Goal: Task Accomplishment & Management: Use online tool/utility

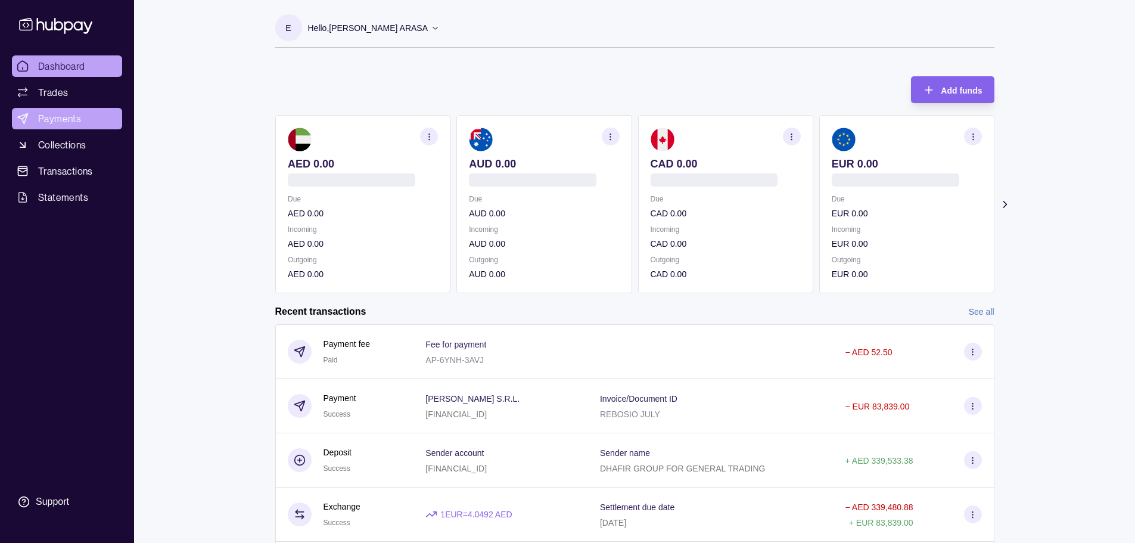
click at [88, 119] on link "Payments" at bounding box center [67, 118] width 110 height 21
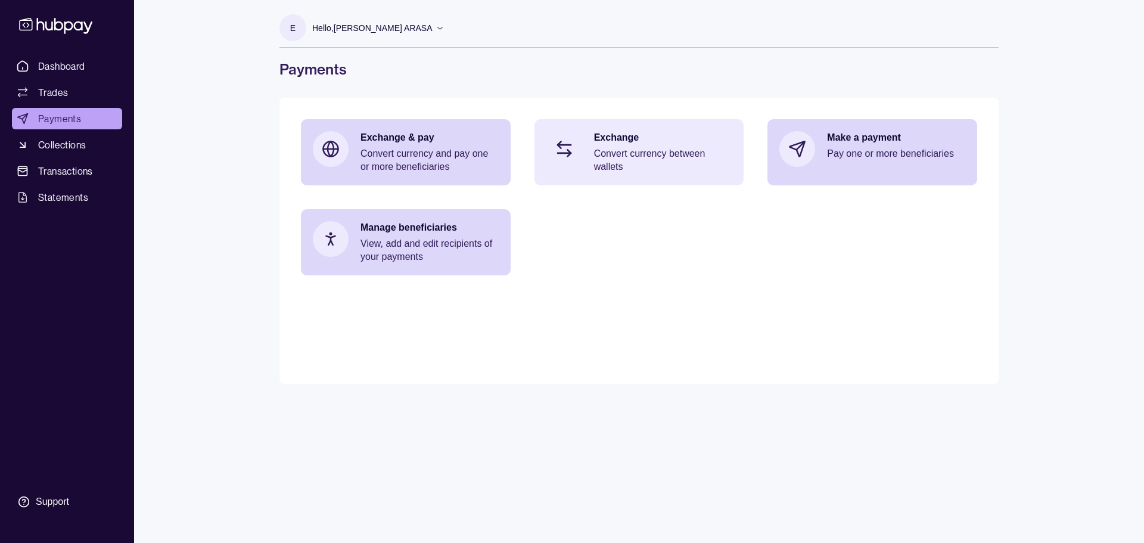
click at [641, 176] on div "Exchange Convert currency between wallets" at bounding box center [639, 152] width 210 height 66
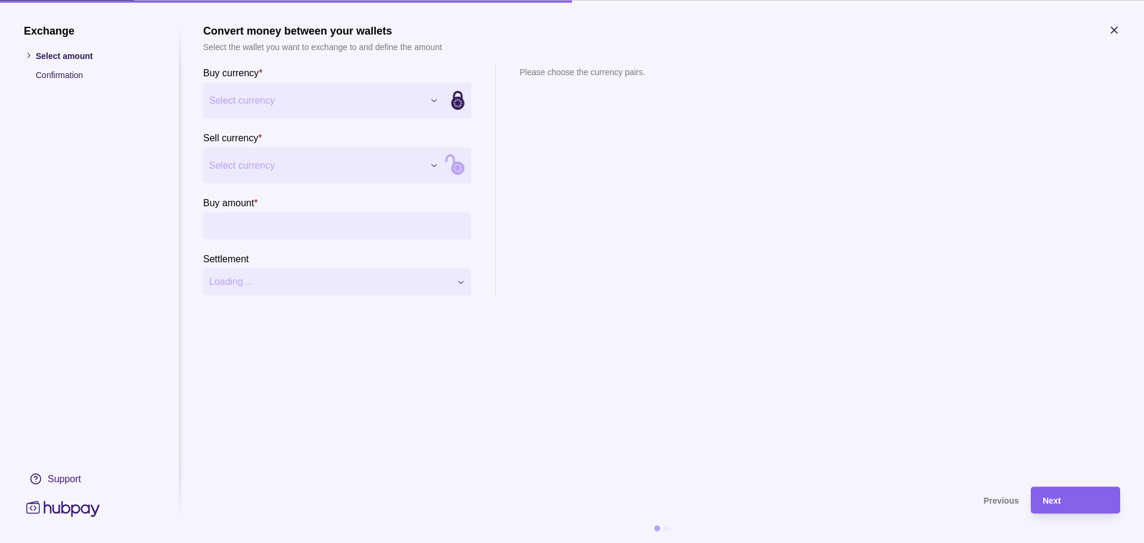
click at [335, 542] on div "Exchange Select amount Confirmation Support Convert money between your wallets …" at bounding box center [572, 543] width 1144 height 0
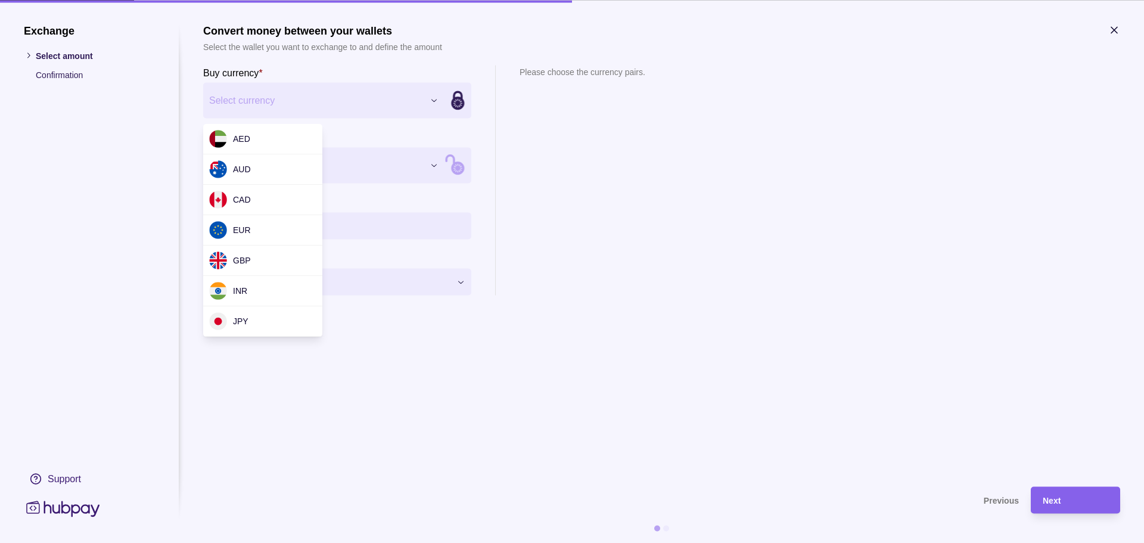
click at [301, 542] on div "Exchange Select amount Confirmation Support Convert money between your wallets …" at bounding box center [572, 543] width 1144 height 0
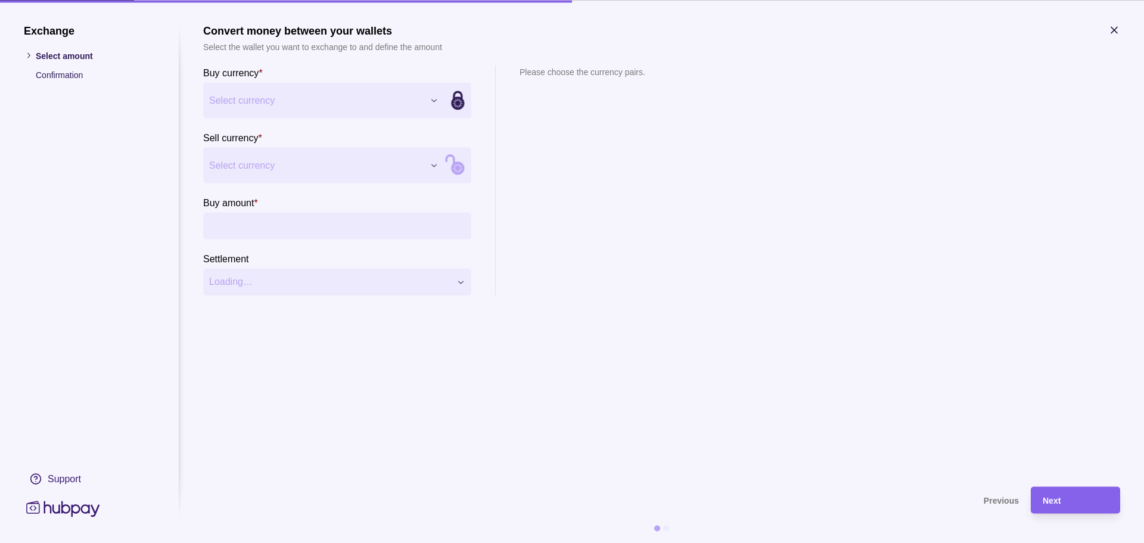
click at [322, 542] on div "Exchange Select amount Confirmation Support Convert money between your wallets …" at bounding box center [572, 543] width 1144 height 0
click at [290, 542] on div "Exchange Select amount Confirmation Support Convert money between your wallets …" at bounding box center [572, 543] width 1144 height 0
click at [265, 542] on div "Exchange Select amount Confirmation Support Convert money between your wallets …" at bounding box center [572, 543] width 1144 height 0
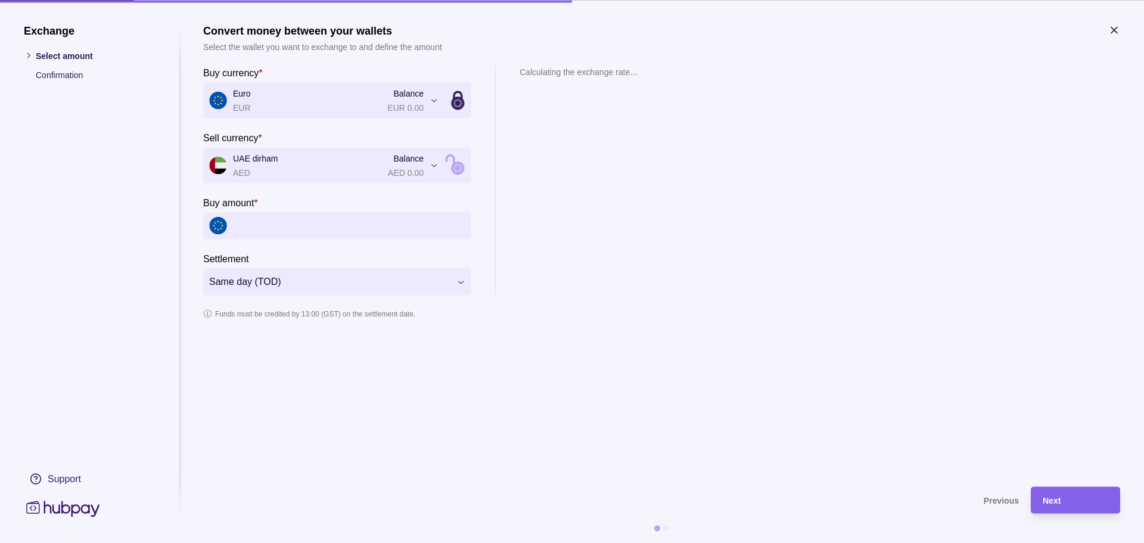
click at [266, 222] on input "Buy amount *" at bounding box center [349, 225] width 232 height 27
click at [646, 235] on div "**********" at bounding box center [661, 180] width 917 height 230
click at [453, 162] on icon at bounding box center [450, 160] width 8 height 9
type input "****"
click at [457, 162] on icon at bounding box center [458, 160] width 8 height 7
